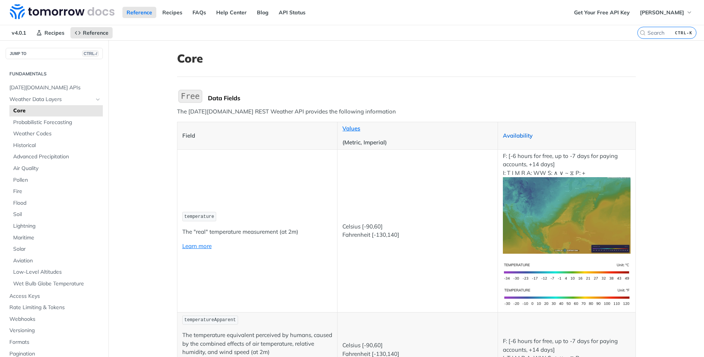
click at [518, 136] on link "Availability" at bounding box center [518, 135] width 30 height 7
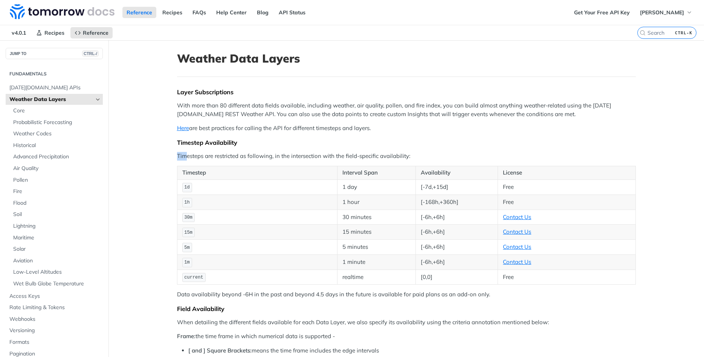
drag, startPoint x: 184, startPoint y: 153, endPoint x: 332, endPoint y: 148, distance: 147.6
click at [308, 170] on th "Timestep" at bounding box center [257, 173] width 160 height 14
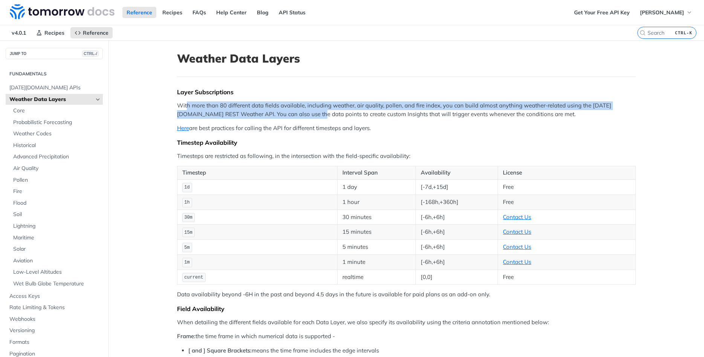
drag, startPoint x: 186, startPoint y: 104, endPoint x: 300, endPoint y: 114, distance: 114.5
click at [300, 114] on p "With more than 80 different data fields available, including weather, air quali…" at bounding box center [406, 109] width 459 height 17
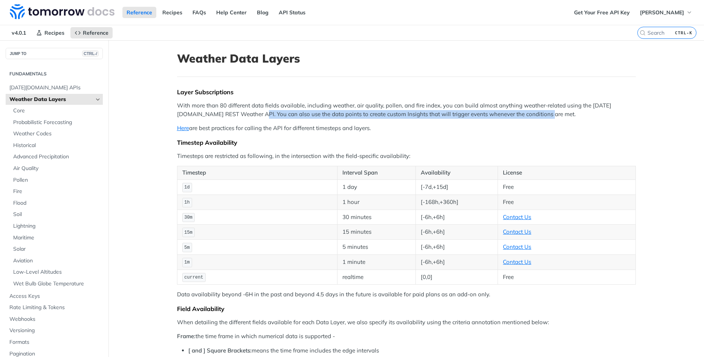
drag, startPoint x: 241, startPoint y: 115, endPoint x: 539, endPoint y: 120, distance: 299.0
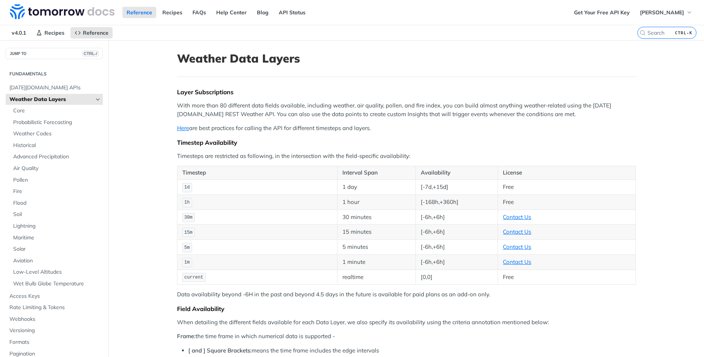
click at [182, 128] on link "Here" at bounding box center [183, 127] width 12 height 7
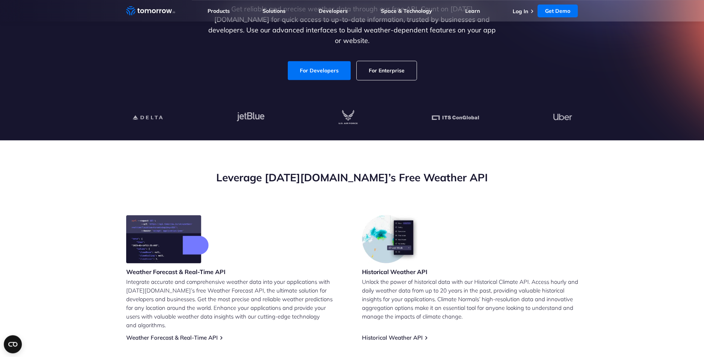
scroll to position [163, 0]
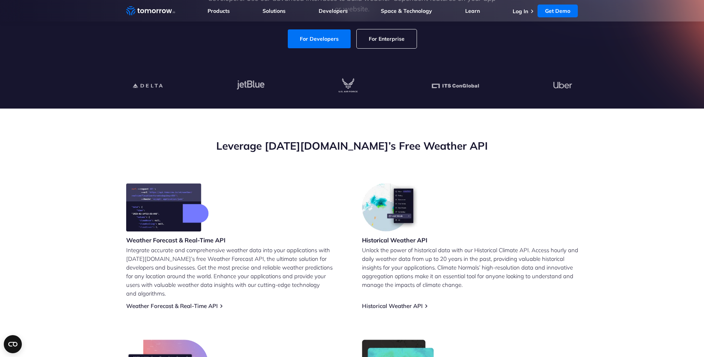
click at [105, 176] on section "Leverage Tomorrow.io’s Free Weather API Weather Forecast & Real-Time API Integr…" at bounding box center [352, 297] width 704 height 378
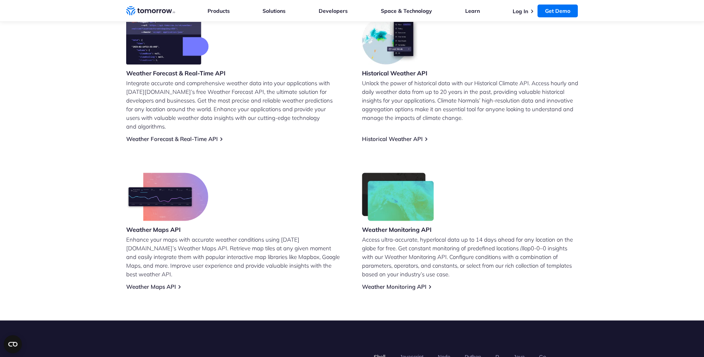
scroll to position [366, 0]
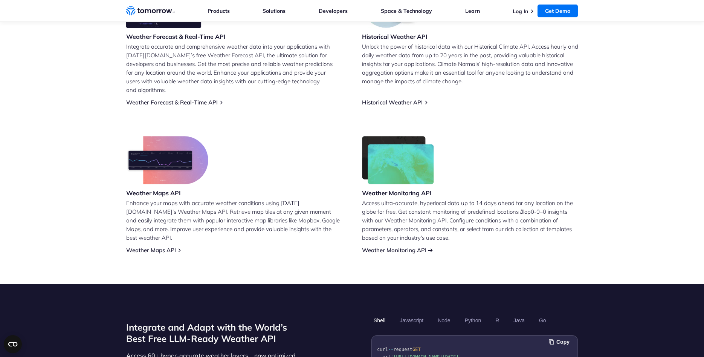
click at [392, 246] on link "Weather Monitoring API" at bounding box center [394, 249] width 64 height 7
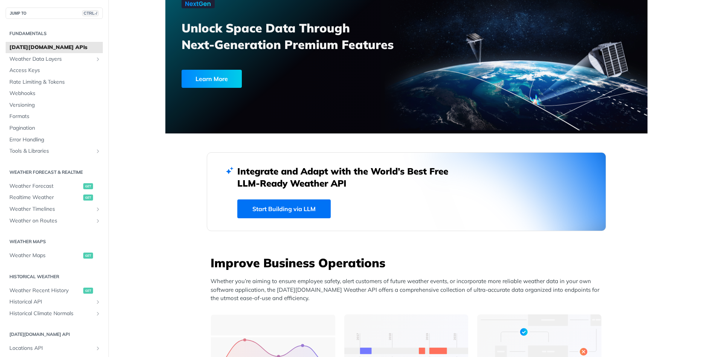
scroll to position [45, 0]
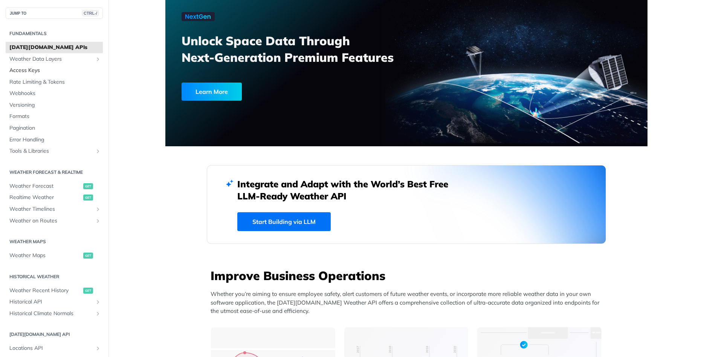
click at [43, 68] on span "Access Keys" at bounding box center [54, 71] width 91 height 8
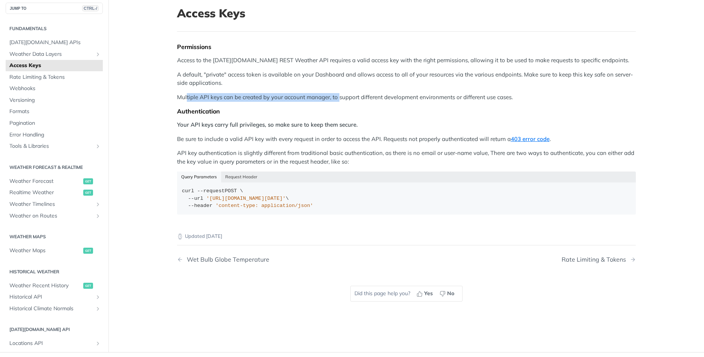
drag, startPoint x: 187, startPoint y: 97, endPoint x: 341, endPoint y: 99, distance: 154.0
click at [340, 99] on p "Multiple API keys can be created by your account manager, to support different …" at bounding box center [406, 97] width 459 height 9
click at [341, 99] on p "Multiple API keys can be created by your account manager, to support different …" at bounding box center [406, 97] width 459 height 9
drag, startPoint x: 236, startPoint y: 60, endPoint x: 290, endPoint y: 61, distance: 54.2
click at [290, 61] on p "Access to the Tomorrow.io REST Weather API requires a valid access key with the…" at bounding box center [406, 60] width 459 height 9
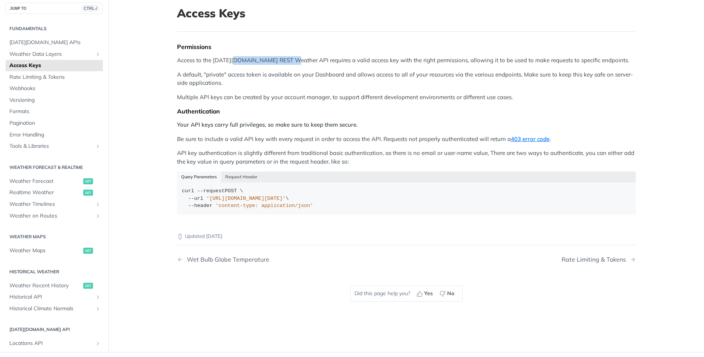
click at [290, 61] on p "Access to the Tomorrow.io REST Weather API requires a valid access key with the…" at bounding box center [406, 60] width 459 height 9
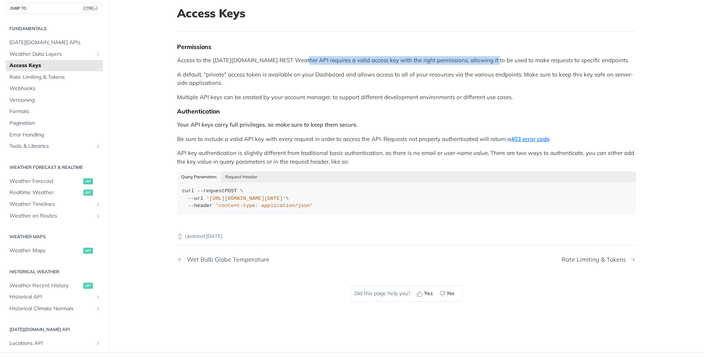
drag, startPoint x: 297, startPoint y: 58, endPoint x: 488, endPoint y: 60, distance: 190.1
click at [488, 60] on p "Access to the Tomorrow.io REST Weather API requires a valid access key with the…" at bounding box center [406, 60] width 459 height 9
click at [146, 76] on main "JUMP TO CTRL-/ Fundamentals [DATE][DOMAIN_NAME] APIs Weather Data Layers Core P…" at bounding box center [352, 173] width 704 height 357
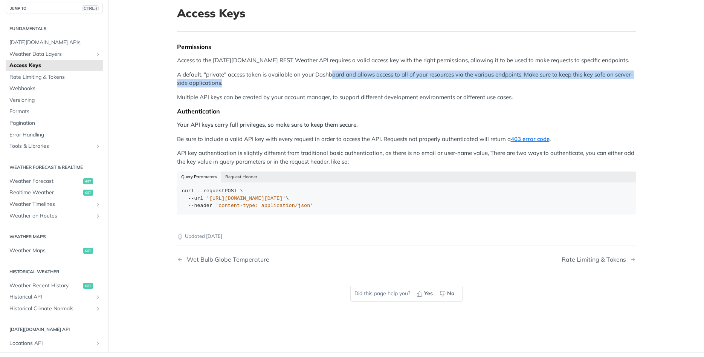
drag, startPoint x: 337, startPoint y: 76, endPoint x: 344, endPoint y: 85, distance: 11.0
click at [344, 85] on p "A default, "private" access token is available on your Dashboard and allows acc…" at bounding box center [406, 78] width 459 height 17
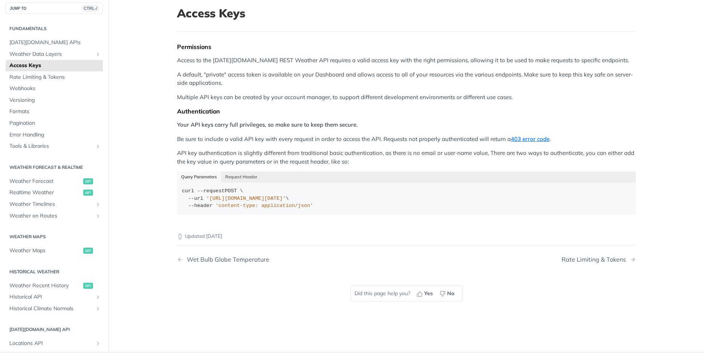
click at [335, 84] on p "A default, "private" access token is available on your Dashboard and allows acc…" at bounding box center [406, 78] width 459 height 17
drag, startPoint x: 565, startPoint y: 74, endPoint x: 637, endPoint y: 78, distance: 71.6
click at [637, 78] on article "Access Keys Permissions Access to the Tomorrow.io REST Weather API requires a v…" at bounding box center [406, 173] width 482 height 357
click at [579, 82] on p "A default, "private" access token is available on your Dashboard and allows acc…" at bounding box center [406, 78] width 459 height 17
drag, startPoint x: 311, startPoint y: 73, endPoint x: 520, endPoint y: 78, distance: 209.0
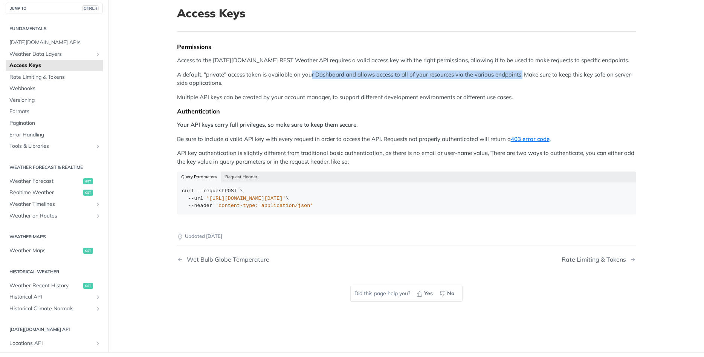
click at [520, 78] on p "A default, "private" access token is available on your Dashboard and allows acc…" at bounding box center [406, 78] width 459 height 17
click at [294, 82] on p "A default, "private" access token is available on your Dashboard and allows acc…" at bounding box center [406, 78] width 459 height 17
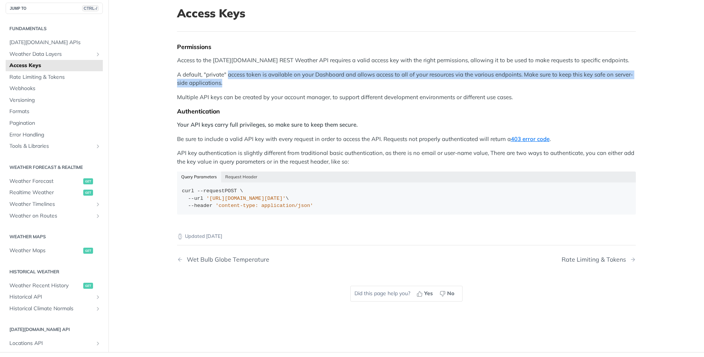
drag, startPoint x: 228, startPoint y: 74, endPoint x: 293, endPoint y: 80, distance: 65.4
click at [293, 80] on p "A default, "private" access token is available on your Dashboard and allows acc…" at bounding box center [406, 78] width 459 height 17
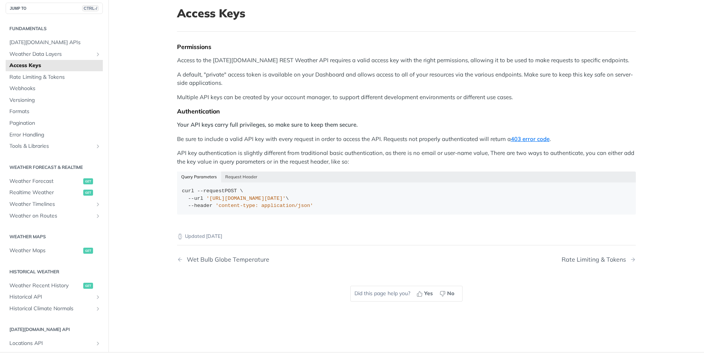
click at [229, 101] on p "Multiple API keys can be created by your account manager, to support different …" at bounding box center [406, 97] width 459 height 9
drag, startPoint x: 208, startPoint y: 125, endPoint x: 377, endPoint y: 124, distance: 169.0
click at [377, 124] on p "Your API keys carry full privileges, so make sure to keep them secure." at bounding box center [406, 124] width 459 height 9
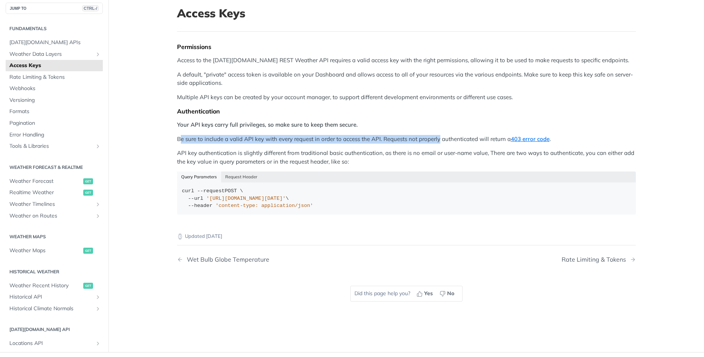
drag, startPoint x: 181, startPoint y: 139, endPoint x: 440, endPoint y: 145, distance: 259.9
click at [440, 145] on div "Permissions Access to the Tomorrow.io REST Weather API requires a valid access …" at bounding box center [406, 131] width 459 height 177
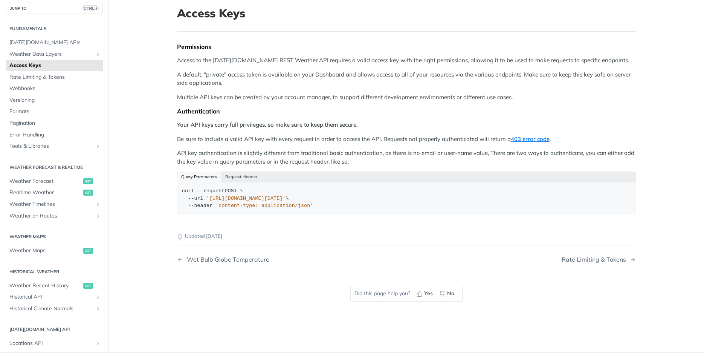
click at [203, 146] on div "Permissions Access to the Tomorrow.io REST Weather API requires a valid access …" at bounding box center [406, 131] width 459 height 177
drag, startPoint x: 184, startPoint y: 152, endPoint x: 407, endPoint y: 155, distance: 222.5
click at [407, 155] on p "API key authentication is slightly different from traditional basic authenticat…" at bounding box center [406, 157] width 459 height 17
click at [476, 154] on p "API key authentication is slightly different from traditional basic authenticat…" at bounding box center [406, 157] width 459 height 17
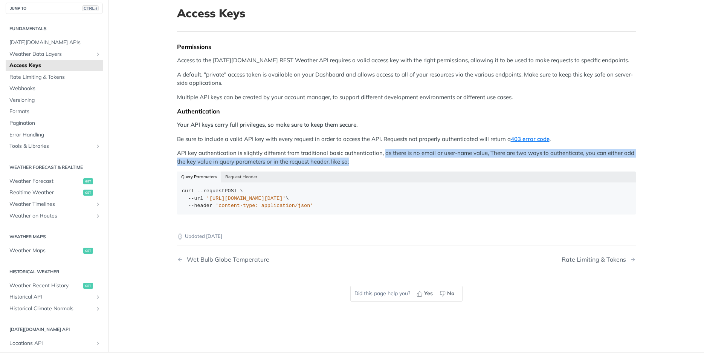
drag, startPoint x: 384, startPoint y: 152, endPoint x: 605, endPoint y: 162, distance: 220.5
click at [605, 162] on p "API key authentication is slightly different from traditional basic authenticat…" at bounding box center [406, 157] width 459 height 17
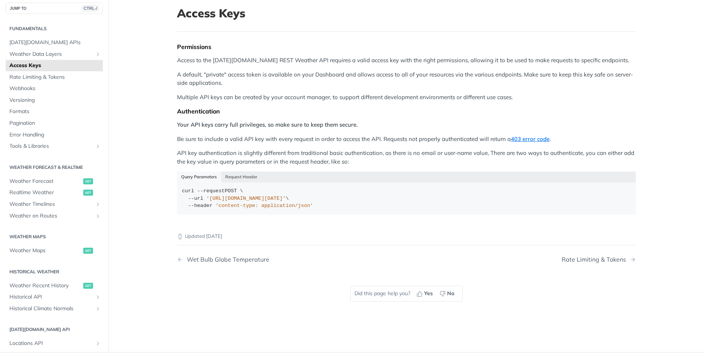
drag, startPoint x: 575, startPoint y: 164, endPoint x: 568, endPoint y: 164, distance: 6.8
click at [574, 164] on p "API key authentication is slightly different from traditional basic authenticat…" at bounding box center [406, 157] width 459 height 17
click at [71, 75] on span "Rate Limiting & Tokens" at bounding box center [54, 77] width 91 height 8
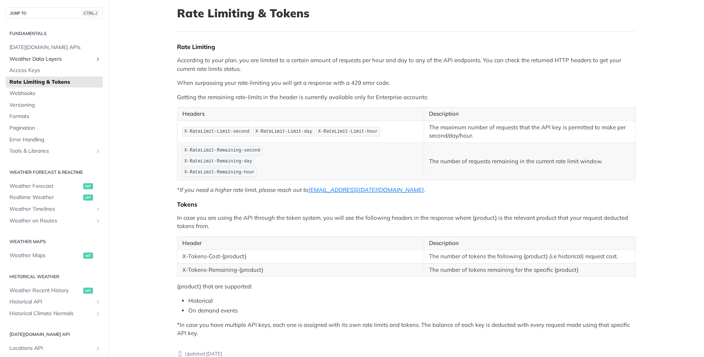
click at [55, 60] on span "Weather Data Layers" at bounding box center [51, 59] width 84 height 8
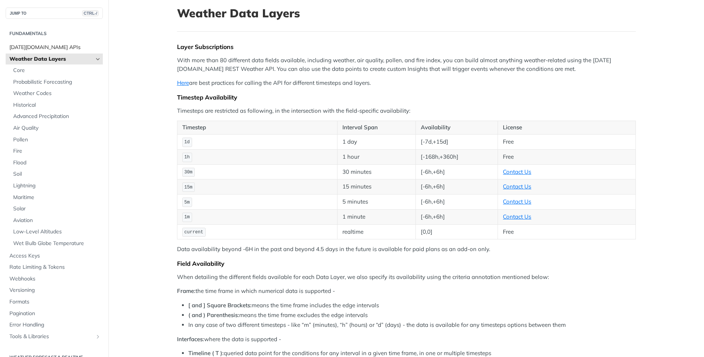
click at [69, 44] on span "[DATE][DOMAIN_NAME] APIs" at bounding box center [54, 48] width 91 height 8
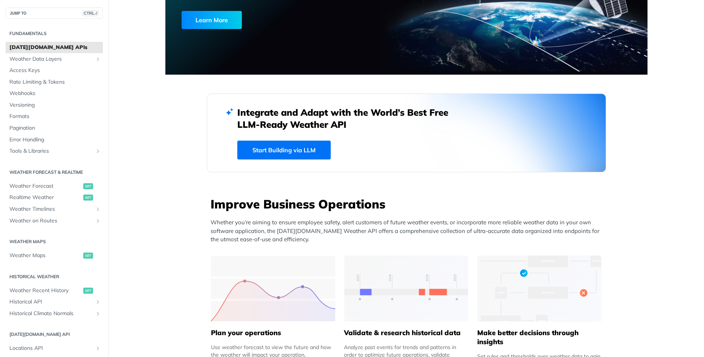
scroll to position [226, 0]
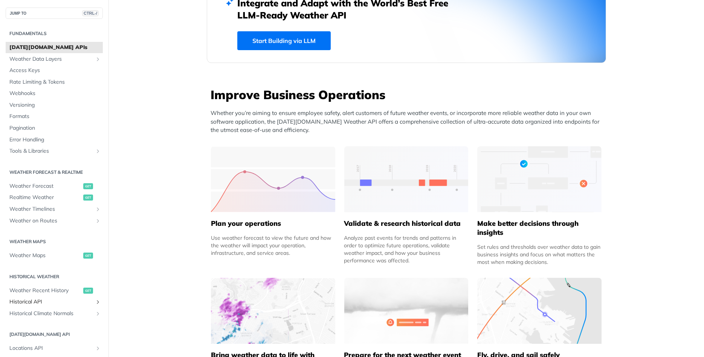
click at [47, 304] on span "Historical API" at bounding box center [51, 302] width 84 height 8
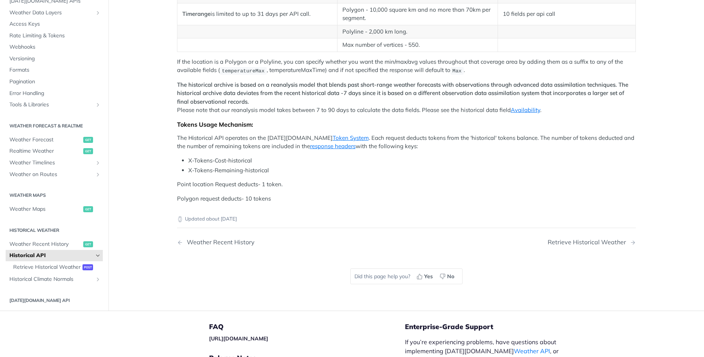
scroll to position [136, 0]
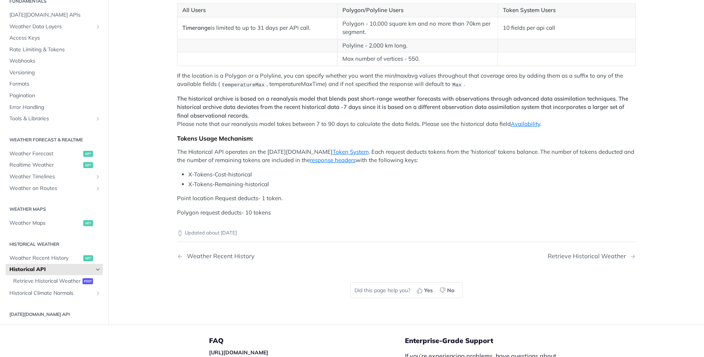
click at [151, 101] on main "JUMP TO CTRL-/ Fundamentals Tomorrow.io APIs Weather Data Layers Core Probabili…" at bounding box center [352, 114] width 704 height 419
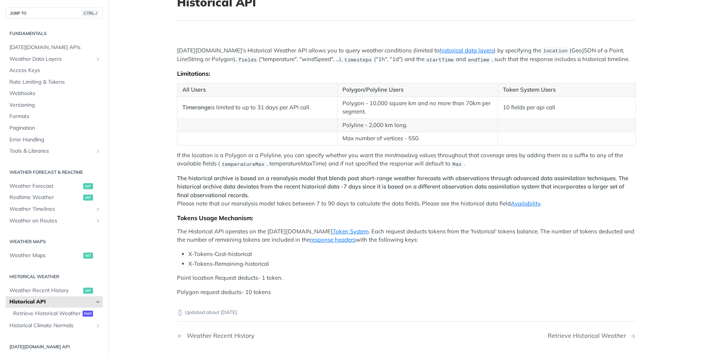
scroll to position [0, 0]
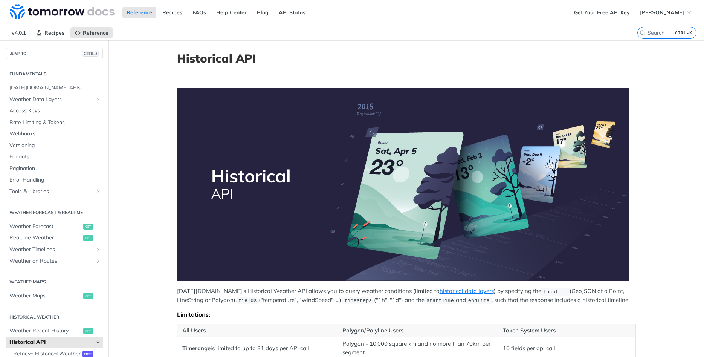
click at [151, 101] on main "JUMP TO CTRL-/ Fundamentals Tomorrow.io APIs Weather Data Layers Core Probabili…" at bounding box center [352, 342] width 704 height 604
click at [631, 13] on link "Get Your Free API Key" at bounding box center [602, 12] width 64 height 11
